Goal: Transaction & Acquisition: Purchase product/service

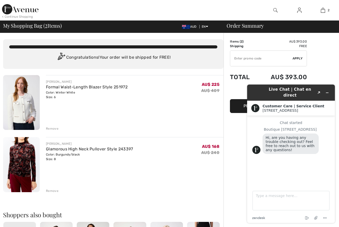
click at [256, 60] on input "TEXT" at bounding box center [261, 58] width 62 height 15
click at [257, 58] on input "TEXT" at bounding box center [261, 58] width 62 height 15
type input "GET10"
click at [295, 59] on span "Apply" at bounding box center [298, 58] width 10 height 5
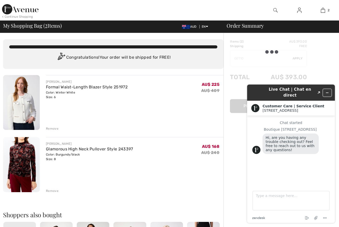
click at [326, 91] on icon "Minimize widget" at bounding box center [327, 93] width 4 height 4
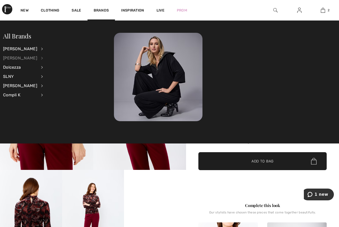
click at [28, 60] on div "[PERSON_NAME]" at bounding box center [20, 58] width 34 height 9
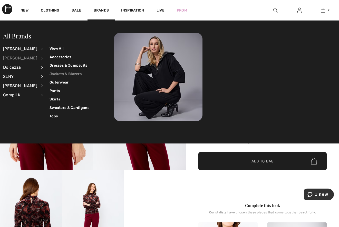
click at [50, 73] on link "Jackets & Blazers" at bounding box center [70, 74] width 40 height 8
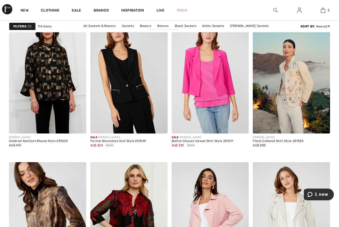
scroll to position [1969, 0]
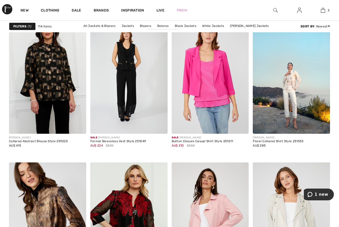
click at [293, 100] on img at bounding box center [291, 76] width 77 height 116
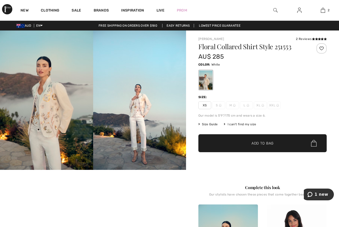
click at [50, 123] on img at bounding box center [46, 101] width 93 height 140
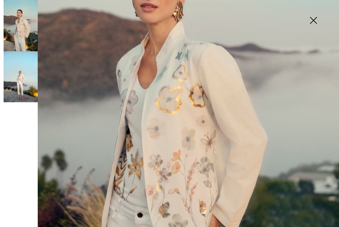
scroll to position [147, 0]
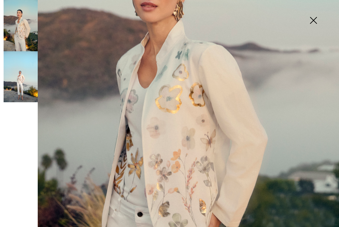
click at [314, 21] on img at bounding box center [314, 21] width 26 height 26
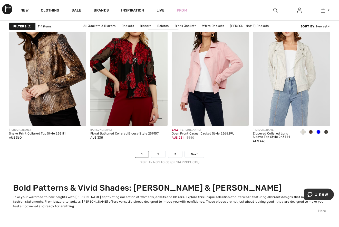
scroll to position [2121, 0]
click at [160, 152] on link "2" at bounding box center [158, 154] width 14 height 7
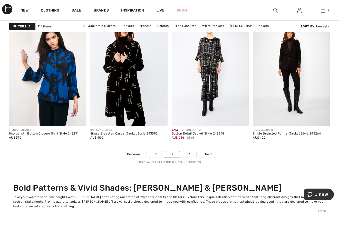
scroll to position [2122, 0]
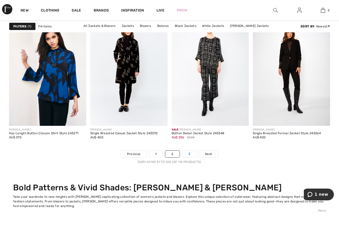
click at [192, 157] on link "3" at bounding box center [189, 154] width 14 height 7
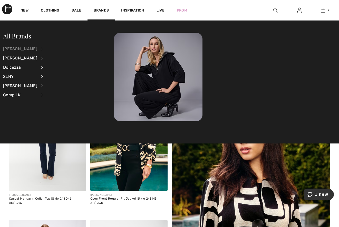
click at [32, 50] on div "[PERSON_NAME]" at bounding box center [20, 48] width 34 height 9
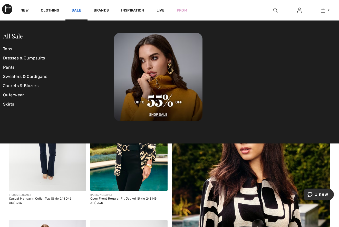
click at [77, 12] on link "Sale" at bounding box center [76, 10] width 9 height 5
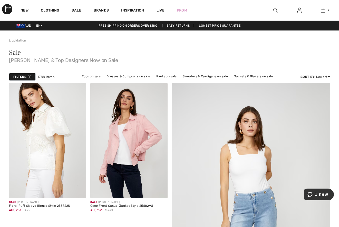
click at [77, 12] on link "Sale" at bounding box center [76, 10] width 9 height 5
click at [99, 9] on link "Brands" at bounding box center [101, 10] width 15 height 5
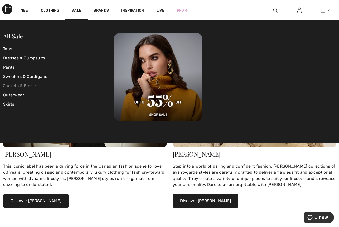
click at [32, 86] on link "Jackets & Blazers" at bounding box center [58, 85] width 111 height 9
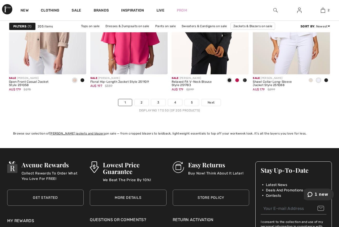
scroll to position [2174, 0]
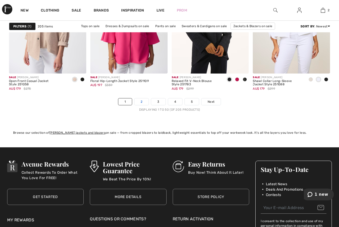
click at [139, 99] on link "2" at bounding box center [141, 102] width 14 height 7
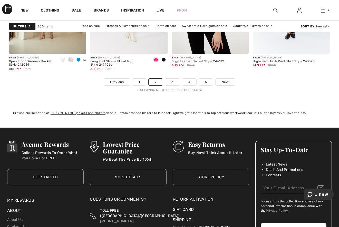
scroll to position [2193, 0]
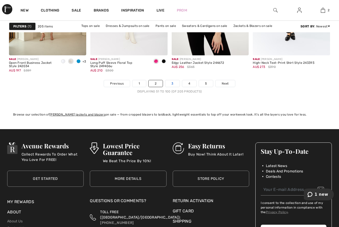
click at [173, 84] on link "3" at bounding box center [172, 83] width 14 height 7
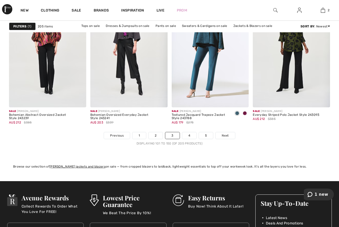
scroll to position [2141, 0]
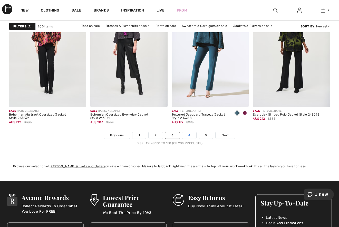
click at [190, 137] on link "4" at bounding box center [189, 135] width 14 height 7
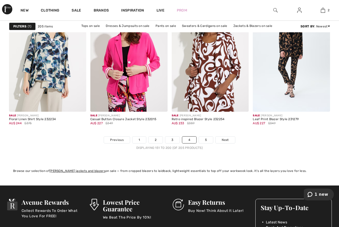
scroll to position [2137, 0]
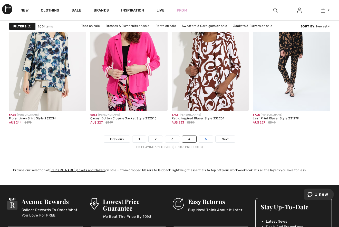
click at [207, 140] on link "5" at bounding box center [206, 139] width 14 height 7
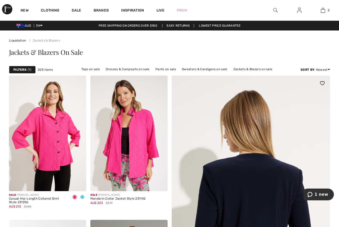
scroll to position [7, 0]
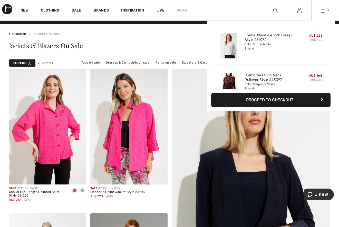
click at [320, 9] on link "2" at bounding box center [323, 10] width 23 height 6
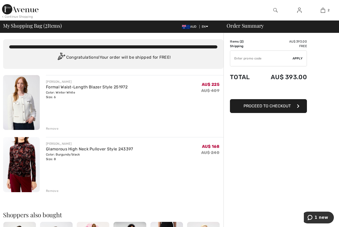
click at [274, 105] on span "Proceed to Checkout" at bounding box center [267, 106] width 47 height 5
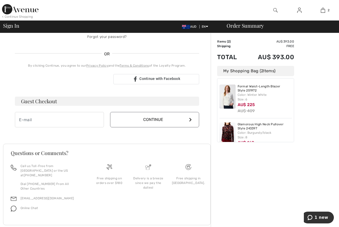
scroll to position [97, 0]
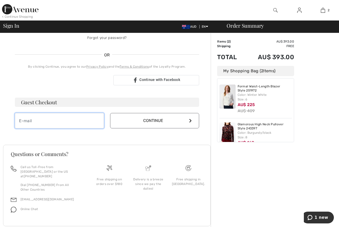
click at [48, 120] on input "email" at bounding box center [59, 120] width 89 height 15
type input "[EMAIL_ADDRESS][DOMAIN_NAME]"
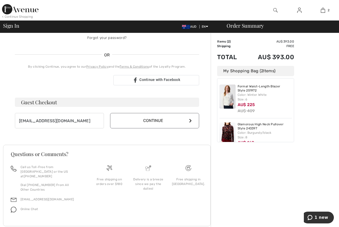
click at [190, 122] on icon at bounding box center [190, 121] width 3 height 4
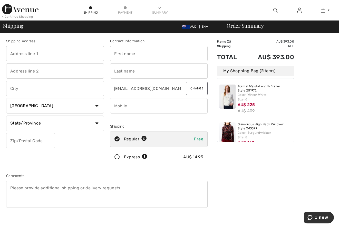
scroll to position [1, 0]
